Goal: Task Accomplishment & Management: Use online tool/utility

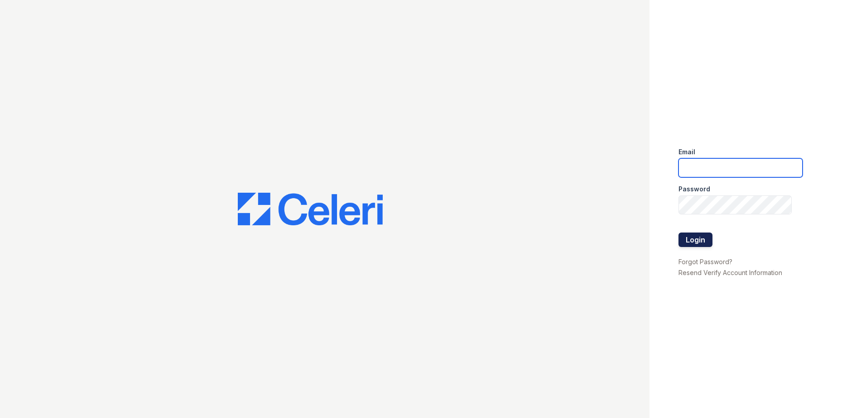
type input "[EMAIL_ADDRESS][DOMAIN_NAME]"
click at [689, 241] on button "Login" at bounding box center [695, 240] width 34 height 14
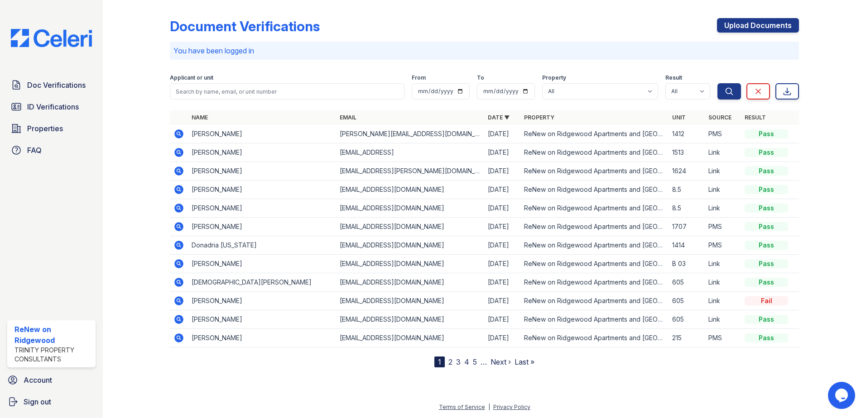
click at [180, 228] on icon at bounding box center [178, 226] width 11 height 11
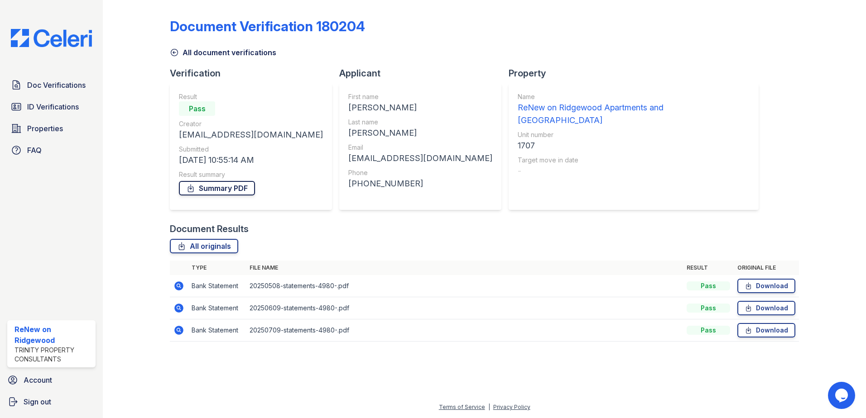
click at [213, 187] on link "Summary PDF" at bounding box center [217, 188] width 76 height 14
